Goal: Task Accomplishment & Management: Manage account settings

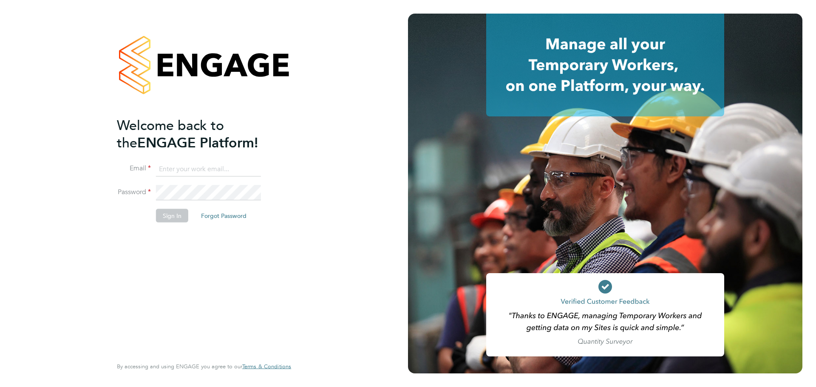
type input "[PERSON_NAME][EMAIL_ADDRESS][DOMAIN_NAME]"
click at [178, 214] on button "Sign In" at bounding box center [172, 216] width 32 height 14
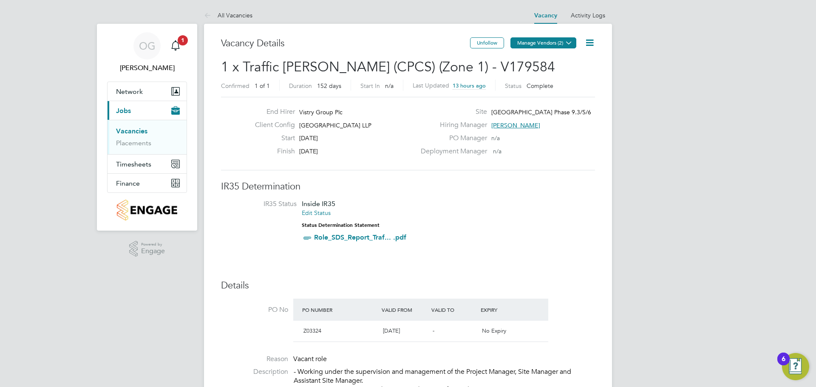
click at [558, 46] on button "Manage Vendors (2)" at bounding box center [544, 42] width 66 height 11
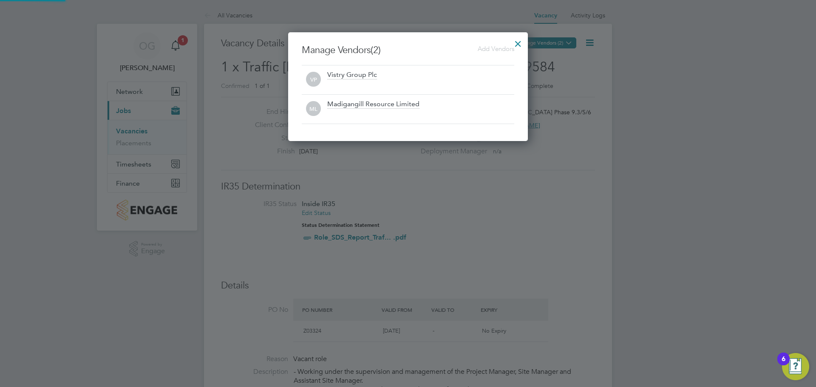
scroll to position [109, 240]
click at [521, 42] on div at bounding box center [518, 41] width 15 height 15
